Goal: Find specific page/section: Find specific page/section

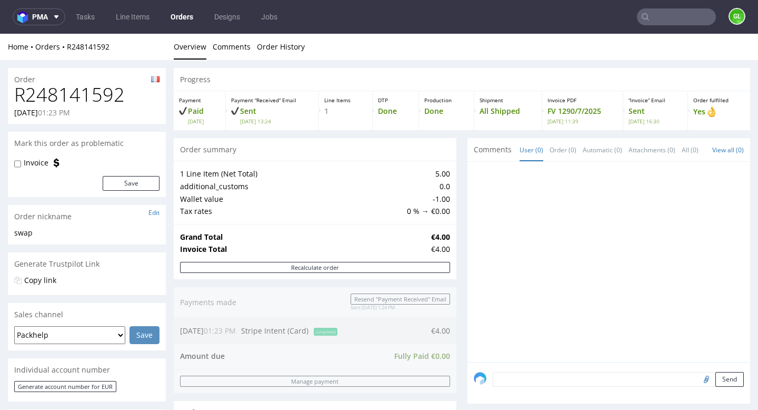
scroll to position [425, 0]
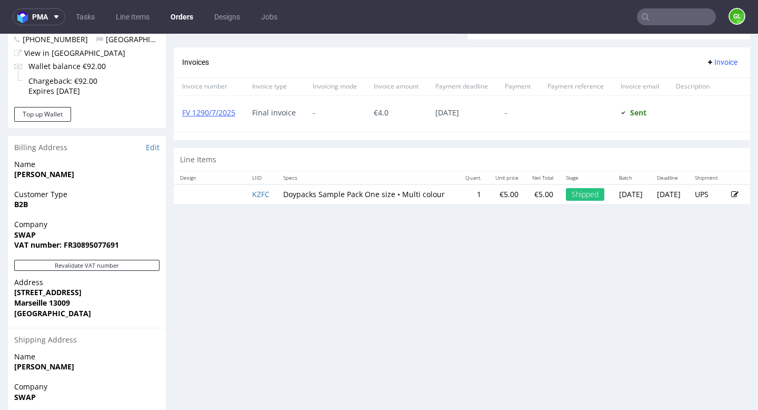
click at [671, 25] on input "text" at bounding box center [676, 16] width 79 height 17
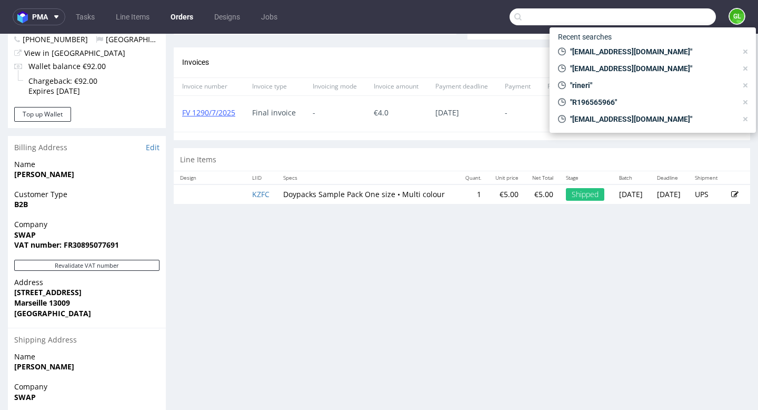
paste input "[PERSON_NAME][EMAIL_ADDRESS][DOMAIN_NAME]"
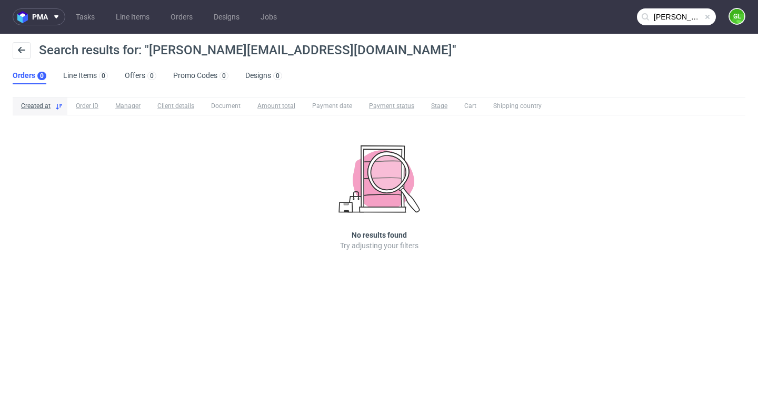
click at [679, 18] on input "[PERSON_NAME][EMAIL_ADDRESS][DOMAIN_NAME]" at bounding box center [676, 16] width 79 height 17
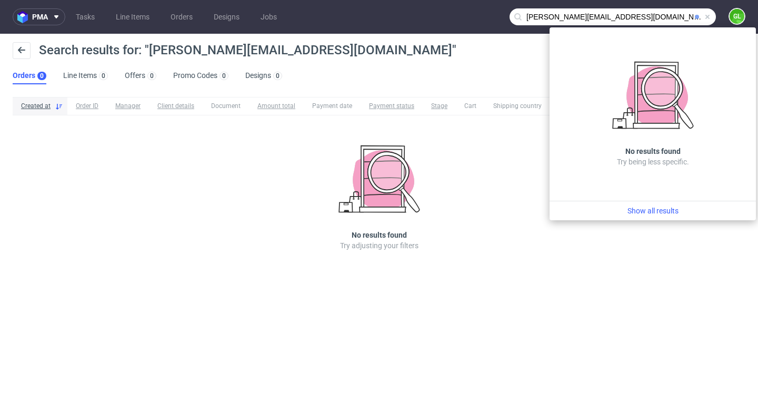
drag, startPoint x: 557, startPoint y: 17, endPoint x: 506, endPoint y: 19, distance: 51.1
click at [506, 19] on nav "pma Tasks Line Items Orders Designs Jobs [PERSON_NAME][EMAIL_ADDRESS][DOMAIN_NA…" at bounding box center [379, 17] width 758 height 34
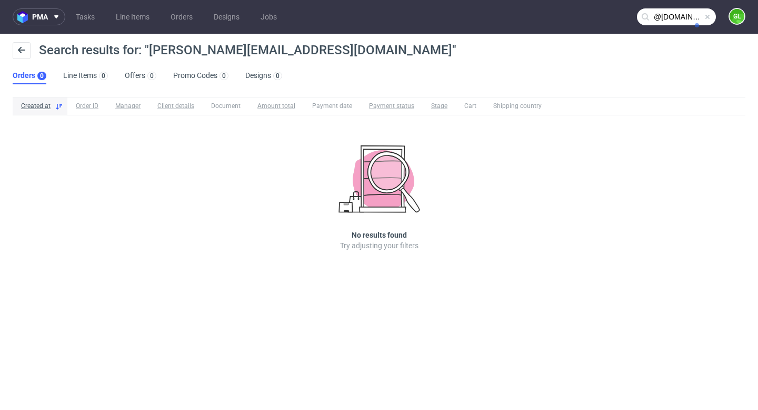
type input "@[DOMAIN_NAME]"
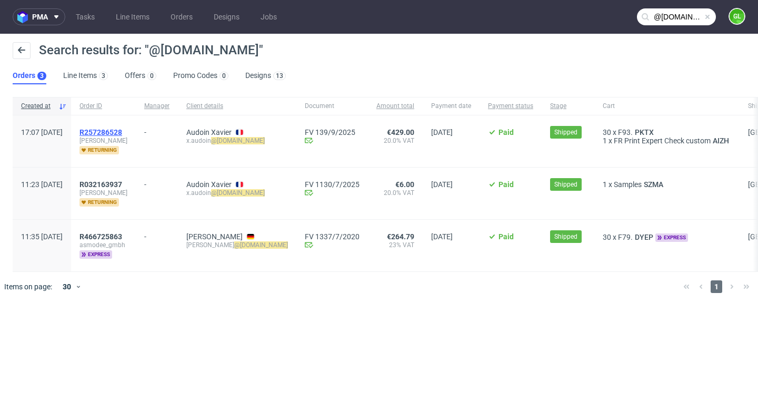
click at [122, 133] on span "R257286528" at bounding box center [100, 132] width 43 height 8
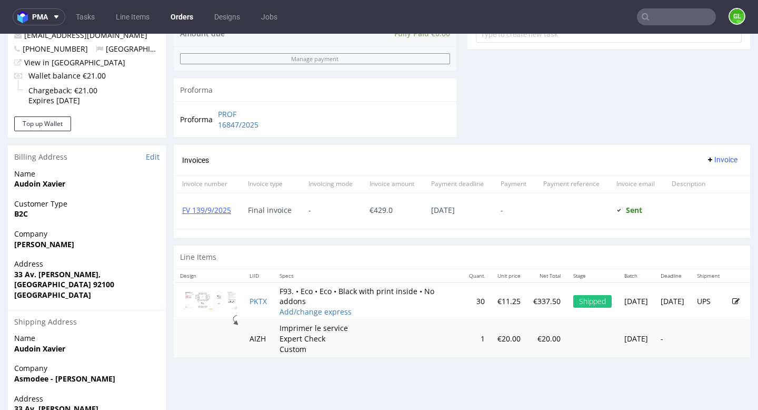
scroll to position [440, 0]
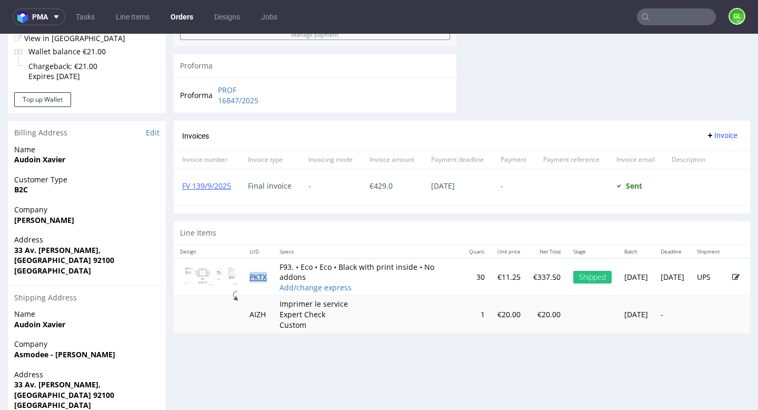
click at [258, 280] on link "PKTX" at bounding box center [258, 277] width 17 height 10
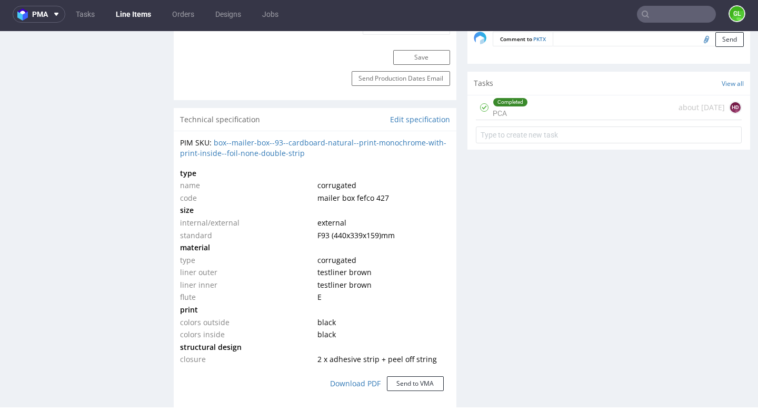
scroll to position [687, 0]
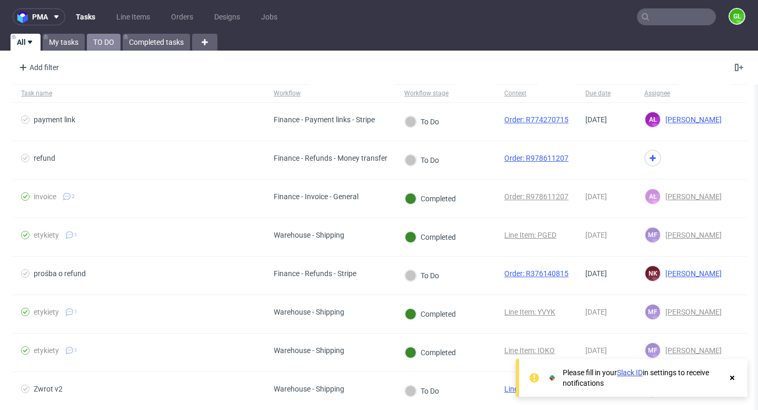
click at [103, 43] on link "TO DO" at bounding box center [104, 42] width 34 height 17
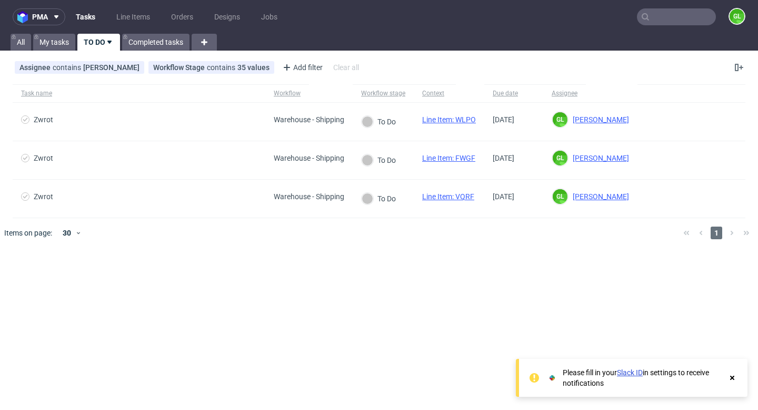
click at [682, 19] on input "text" at bounding box center [676, 16] width 79 height 17
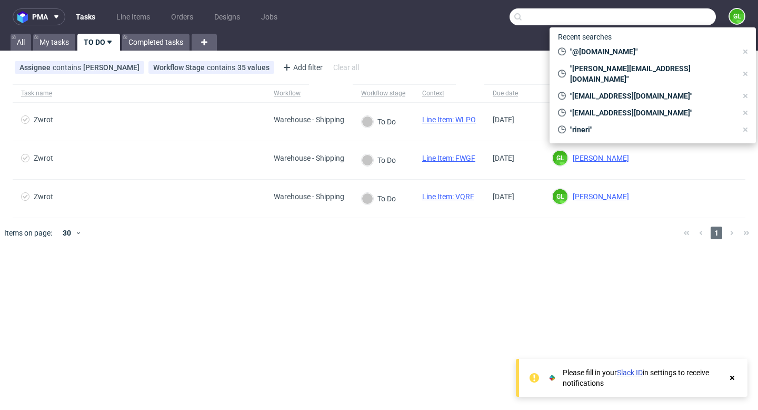
paste input "[PERSON_NAME][EMAIL_ADDRESS][DOMAIN_NAME]"
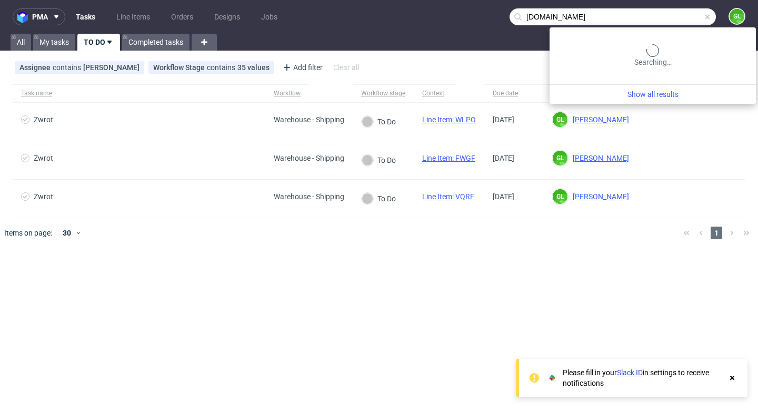
type input "asmodee.com"
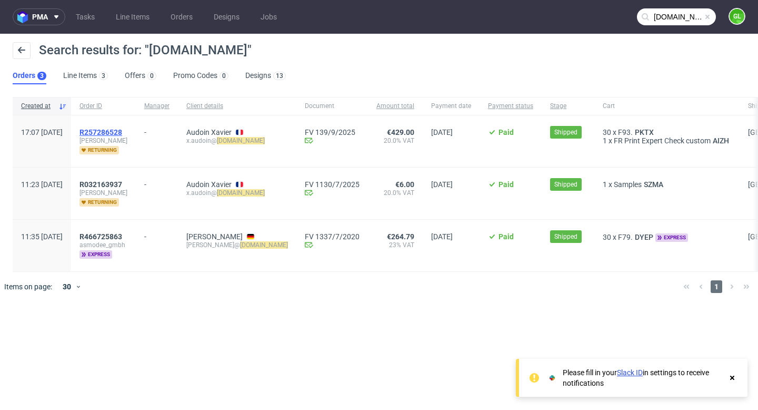
click at [122, 131] on span "R257286528" at bounding box center [100, 132] width 43 height 8
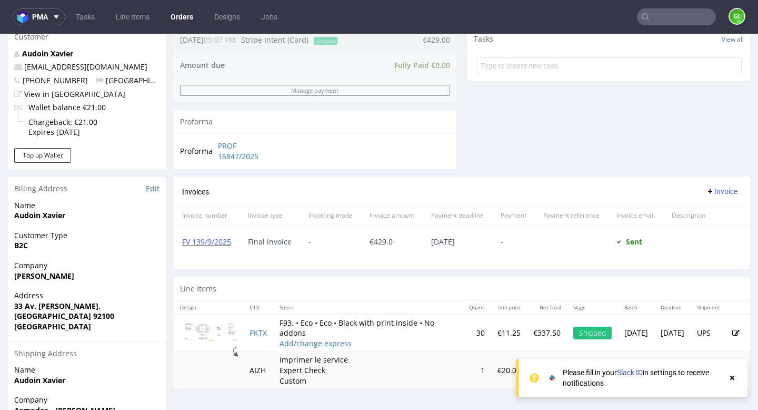
scroll to position [510, 0]
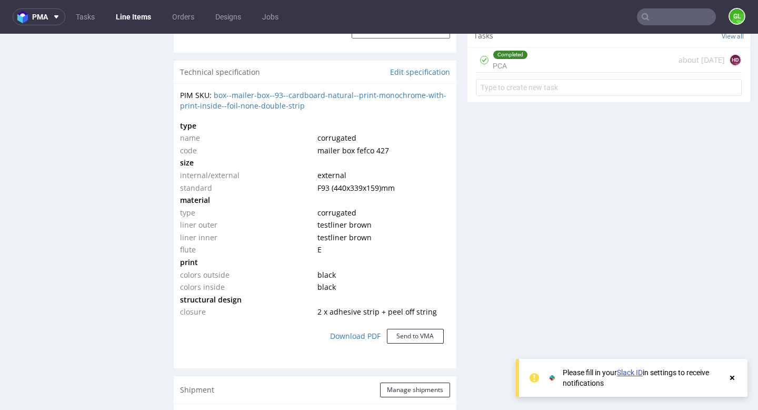
scroll to position [736, 0]
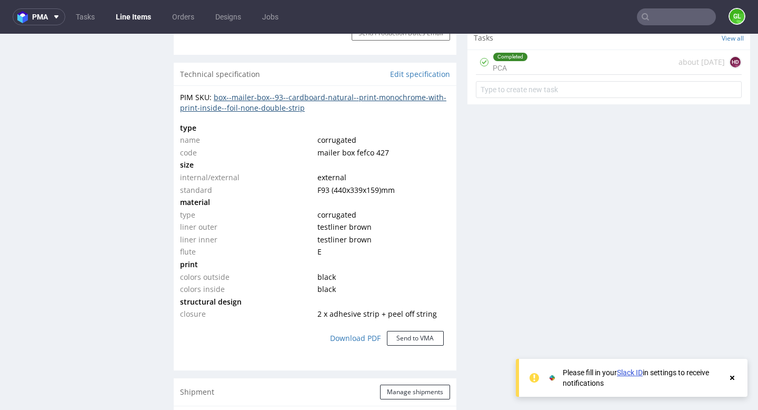
click at [430, 101] on link "box--mailer-box--93--cardboard-natural--print-monochrome-with-print-inside--foi…" at bounding box center [313, 102] width 266 height 21
